Goal: Transaction & Acquisition: Purchase product/service

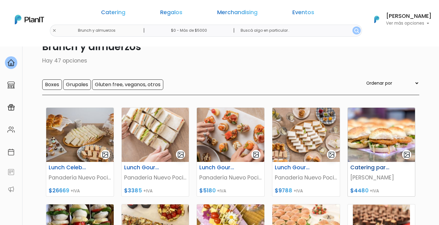
scroll to position [62, 0]
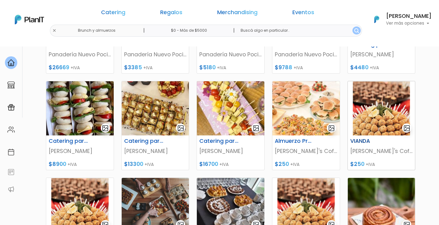
scroll to position [0, 0]
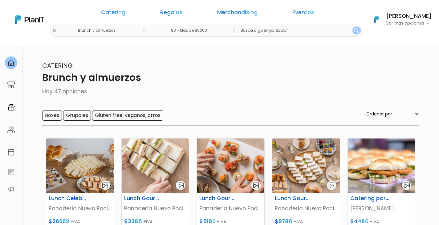
click at [246, 30] on input "text" at bounding box center [299, 31] width 126 height 12
type input "break chico"
click at [353, 27] on button "submit" at bounding box center [357, 31] width 8 height 8
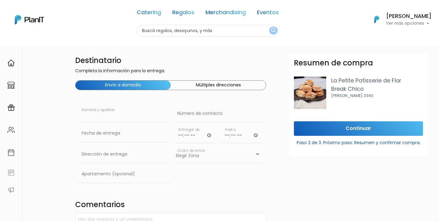
click at [112, 111] on input "text" at bounding box center [123, 113] width 91 height 17
click at [40, 112] on div "Destinatario Completa la información para la entrega. Envío a domicilio Múltipl…" at bounding box center [219, 206] width 439 height 351
click at [229, 84] on button "Múltiples direcciones" at bounding box center [218, 84] width 95 height 9
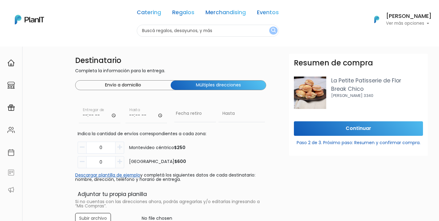
click at [139, 84] on button "Envío a domicilio" at bounding box center [123, 84] width 95 height 9
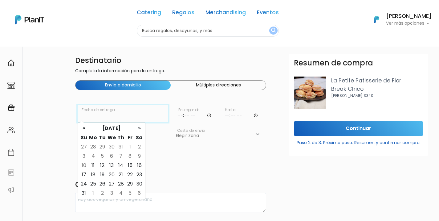
click at [126, 118] on input "text" at bounding box center [123, 113] width 91 height 17
click at [104, 164] on td "12" at bounding box center [102, 165] width 9 height 9
type input "12/08/2025"
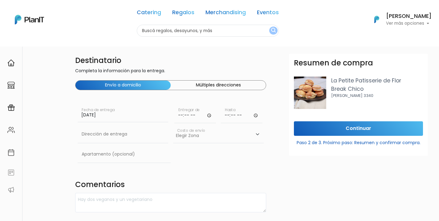
click at [194, 114] on input "time" at bounding box center [196, 114] width 42 height 19
click at [208, 115] on input "time" at bounding box center [196, 114] width 42 height 19
type input "11:00"
click at [256, 116] on input "time" at bounding box center [242, 114] width 42 height 19
type input "12:00"
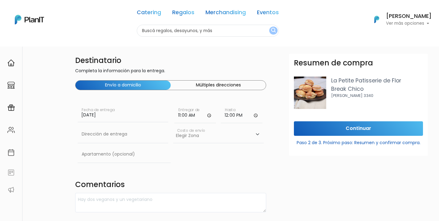
click at [201, 168] on div "Destinatario Completa la información para la entrega. Envío a domicilio Múltipl…" at bounding box center [171, 206] width 199 height 304
click at [111, 136] on input "text" at bounding box center [123, 133] width 91 height 17
paste input "Luis Alberto de Herrera, Montevideo, Uruguay"
type input "Luis Alberto de Herrera, Montevideo, Uruguay"
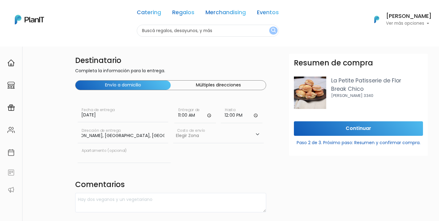
click at [134, 151] on input "text" at bounding box center [124, 154] width 93 height 17
click at [207, 134] on select "Elegir Zona Zona américa- $600 Montevideo- $250" at bounding box center [218, 133] width 91 height 17
select select "10"
click at [173, 125] on select "Elegir Zona Zona américa- $600 Montevideo- $250" at bounding box center [218, 133] width 91 height 17
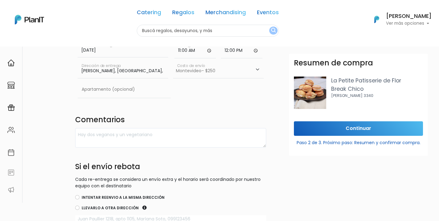
scroll to position [31, 0]
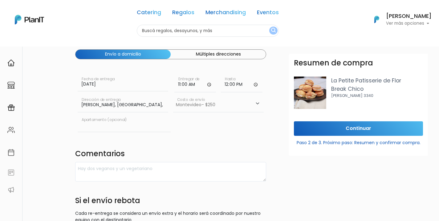
click at [116, 126] on input "text" at bounding box center [124, 123] width 93 height 17
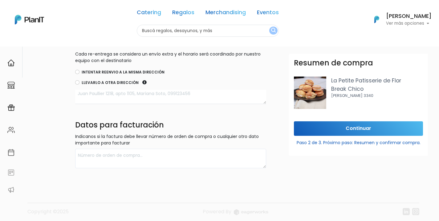
scroll to position [194, 0]
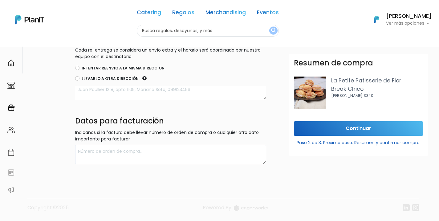
type input "WTC 2, Piso 14"
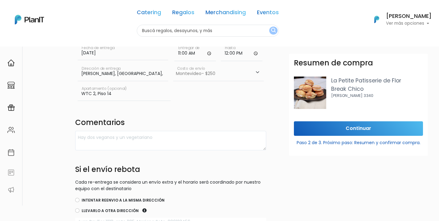
scroll to position [0, 0]
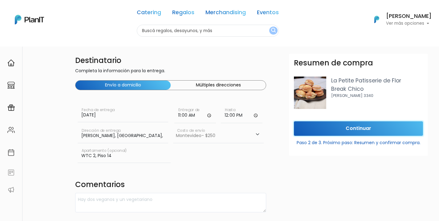
click at [359, 128] on input "Continuar" at bounding box center [358, 128] width 129 height 14
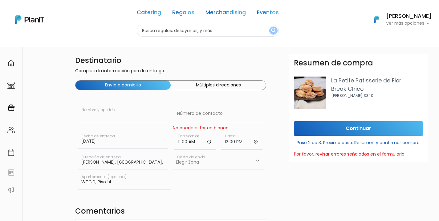
click at [121, 110] on input "text" at bounding box center [123, 113] width 91 height 17
type input "Federico Comas"
click at [206, 118] on input "text" at bounding box center [218, 113] width 91 height 17
paste input "+598-97-722-744"
click at [208, 115] on input "+598-97-722-744" at bounding box center [218, 113] width 91 height 17
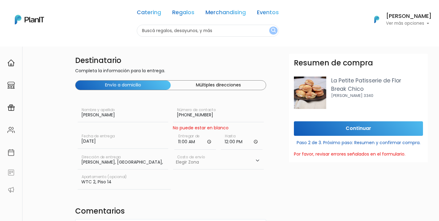
click at [199, 114] on input "+598-97-722744" at bounding box center [218, 113] width 91 height 17
click at [191, 115] on input "+598-97722744" at bounding box center [218, 113] width 91 height 17
type input "+59897722744"
click at [331, 129] on input "Continuar" at bounding box center [358, 128] width 129 height 14
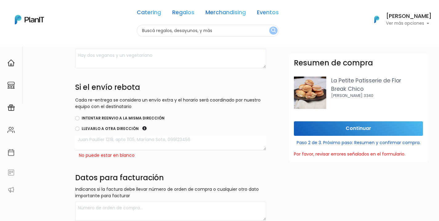
scroll to position [185, 0]
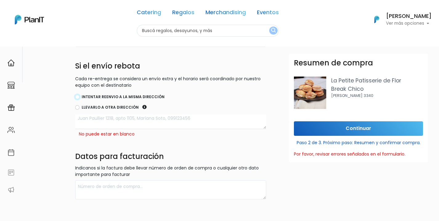
click at [77, 95] on input "Intentar reenvio a la misma dirección" at bounding box center [77, 97] width 4 height 4
radio input "true"
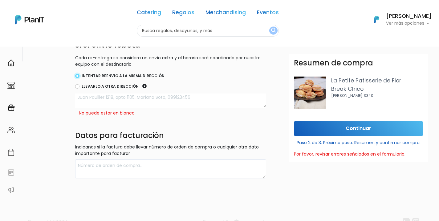
scroll to position [220, 0]
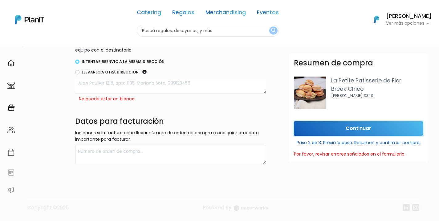
click at [375, 126] on input "Continuar" at bounding box center [358, 128] width 129 height 14
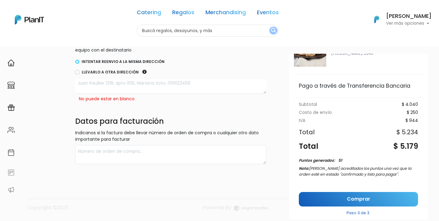
scroll to position [57, 0]
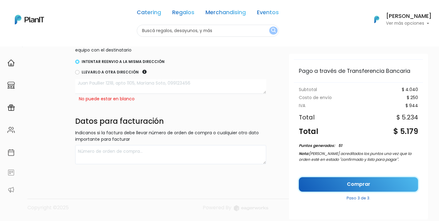
click at [355, 181] on link "Comprar" at bounding box center [358, 184] width 119 height 14
click at [353, 181] on link "Comprar" at bounding box center [358, 184] width 119 height 14
